Goal: Task Accomplishment & Management: Use online tool/utility

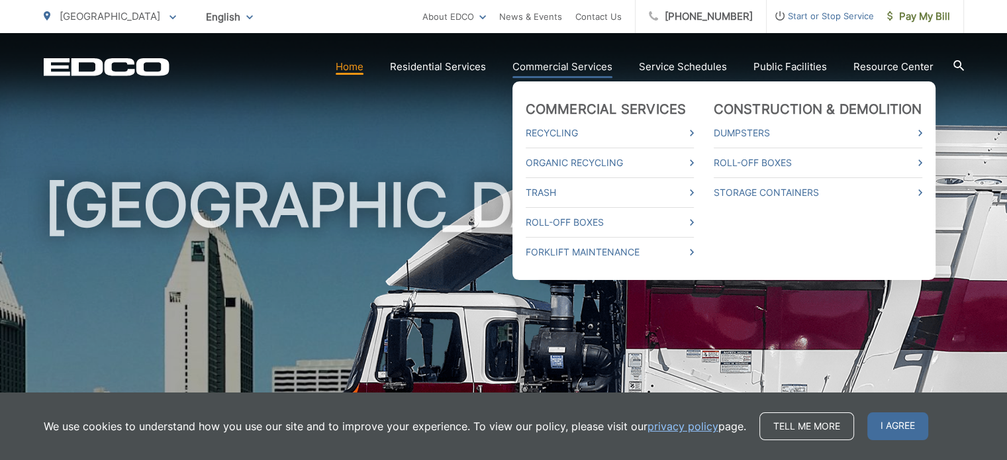
click at [551, 68] on link "Commercial Services" at bounding box center [562, 67] width 100 height 16
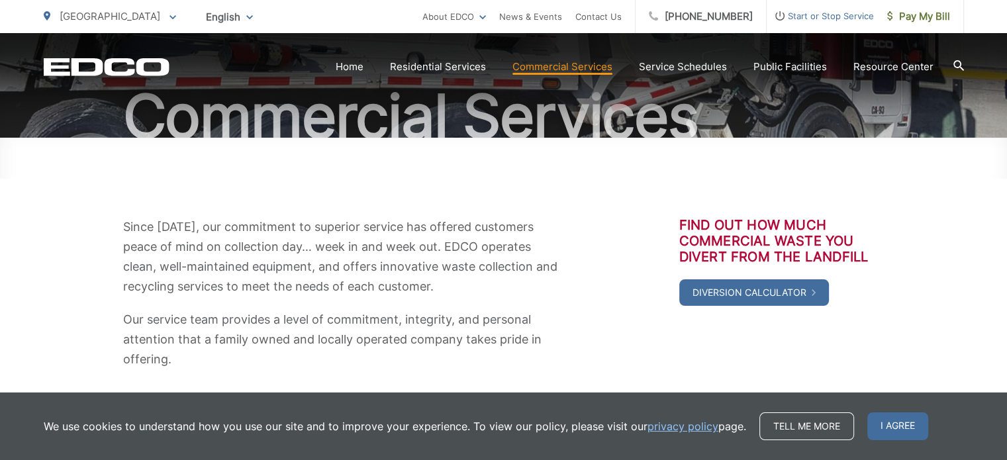
scroll to position [130, 0]
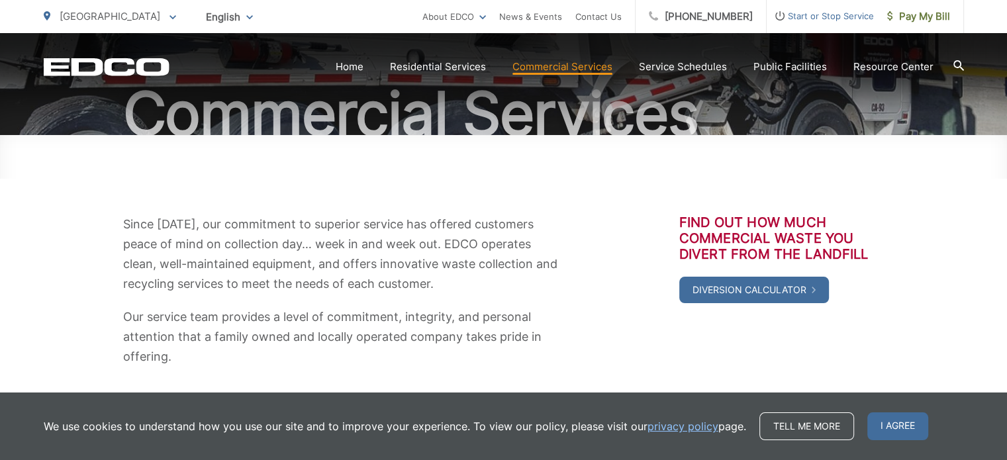
click at [596, 255] on div "Since 1967, our commitment to superior service has offered customers peace of m…" at bounding box center [504, 290] width 920 height 152
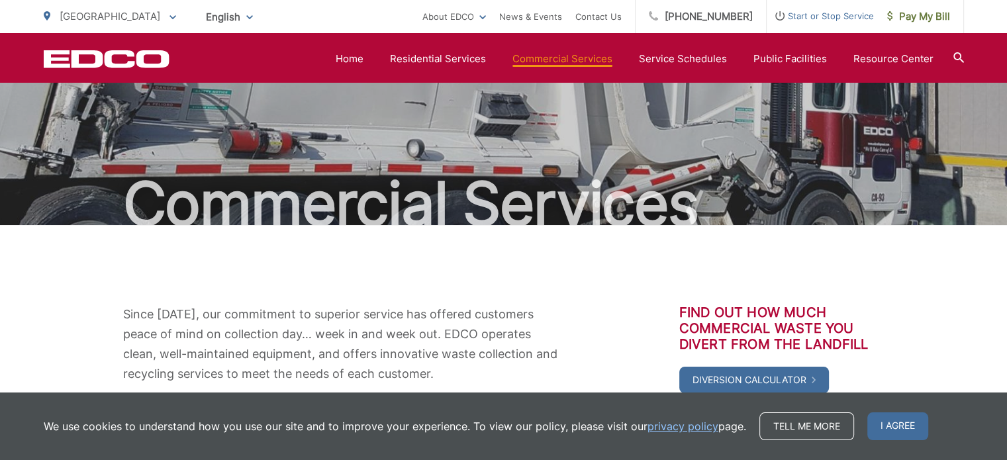
scroll to position [0, 0]
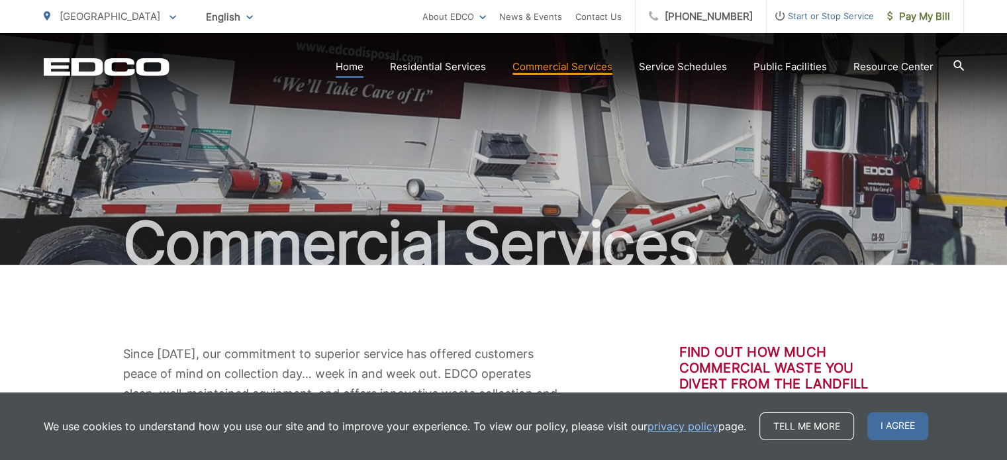
click at [361, 68] on link "Home" at bounding box center [350, 67] width 28 height 16
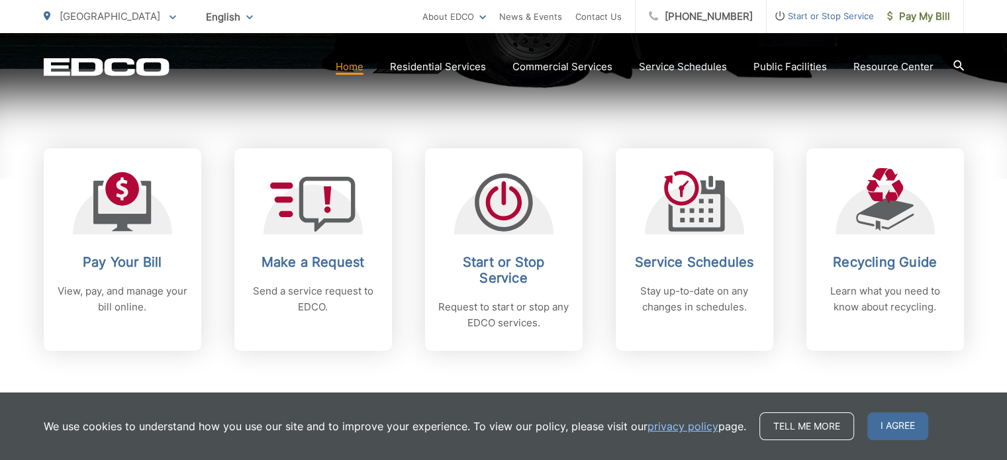
scroll to position [519, 0]
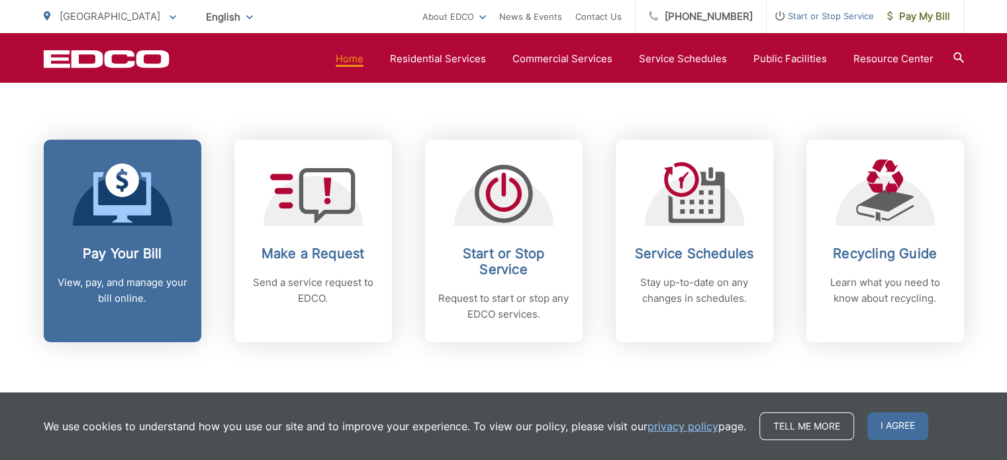
click at [133, 159] on div at bounding box center [122, 192] width 99 height 66
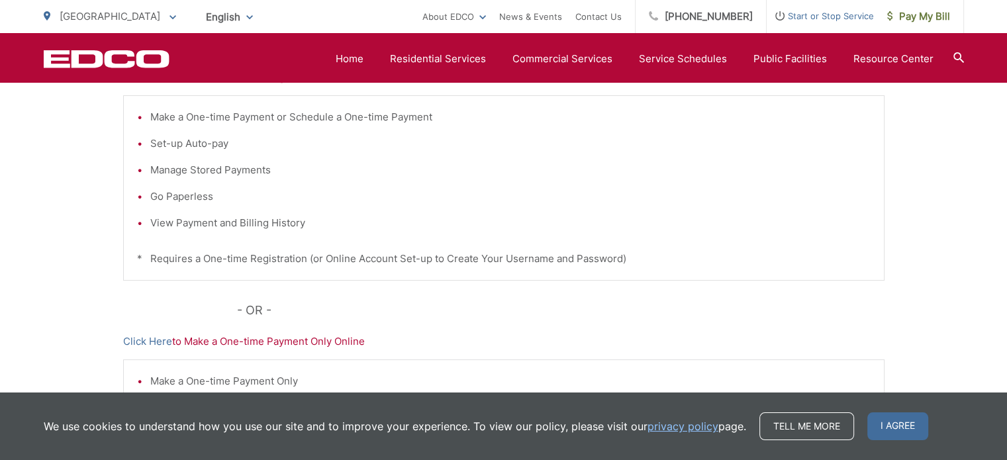
scroll to position [322, 0]
click at [342, 117] on li "Make a One-time Payment or Schedule a One-time Payment" at bounding box center [510, 116] width 720 height 16
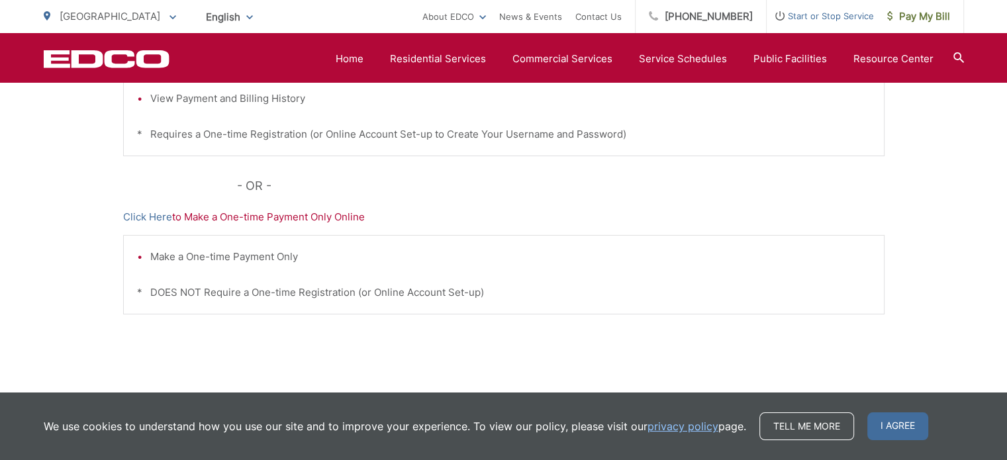
scroll to position [457, 0]
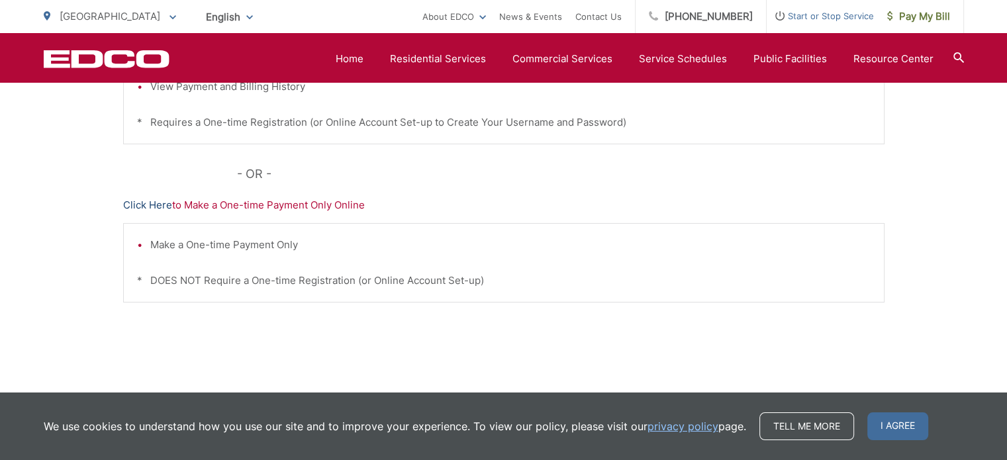
click at [140, 204] on link "Click Here" at bounding box center [147, 205] width 49 height 16
